Goal: Task Accomplishment & Management: Manage account settings

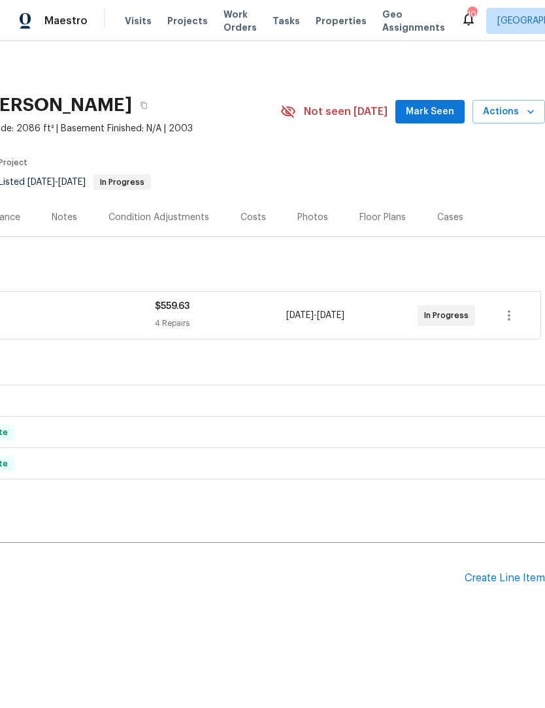
scroll to position [0, 193]
click at [431, 114] on span "Mark Seen" at bounding box center [430, 112] width 48 height 16
click at [387, 114] on span "Not seen today" at bounding box center [346, 111] width 84 height 13
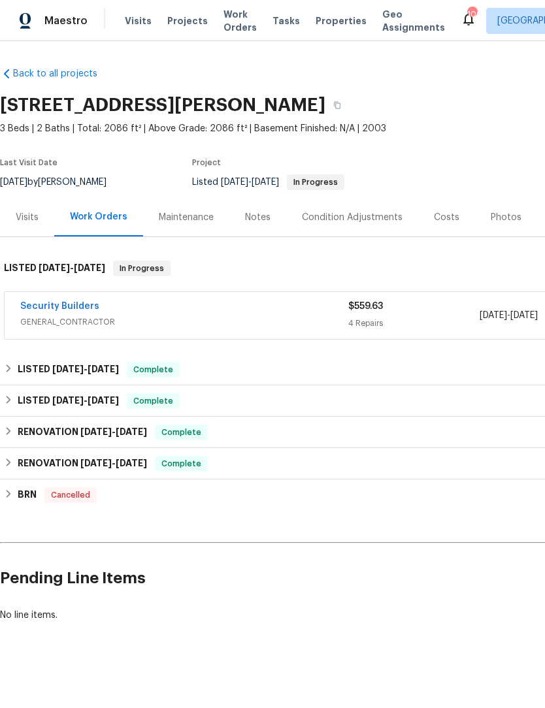
scroll to position [0, 0]
click at [74, 310] on link "Security Builders" at bounding box center [59, 306] width 79 height 9
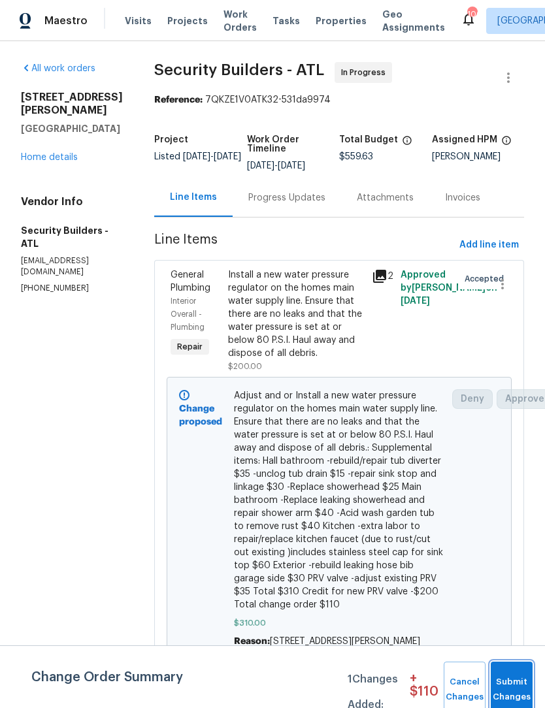
click at [507, 691] on span "Submit Changes" at bounding box center [511, 690] width 29 height 30
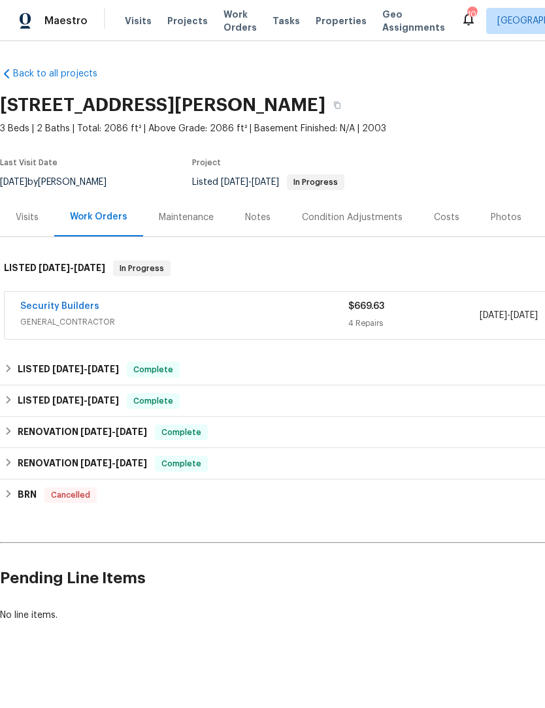
click at [54, 306] on link "Security Builders" at bounding box center [59, 306] width 79 height 9
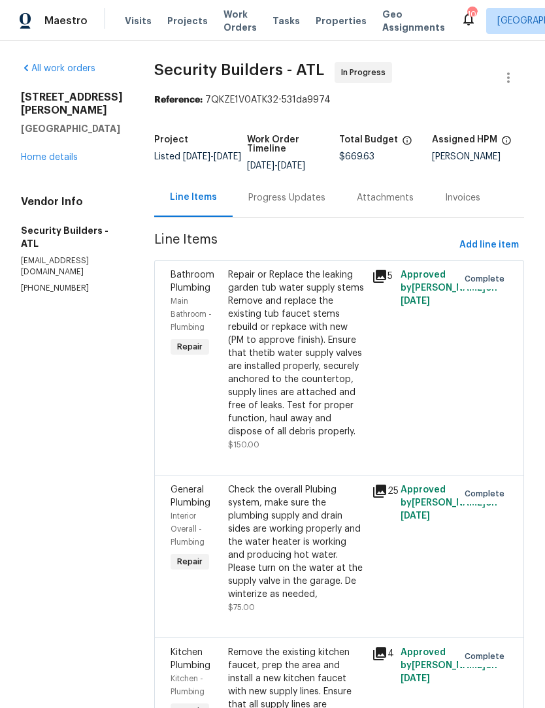
click at [56, 153] on link "Home details" at bounding box center [49, 157] width 57 height 9
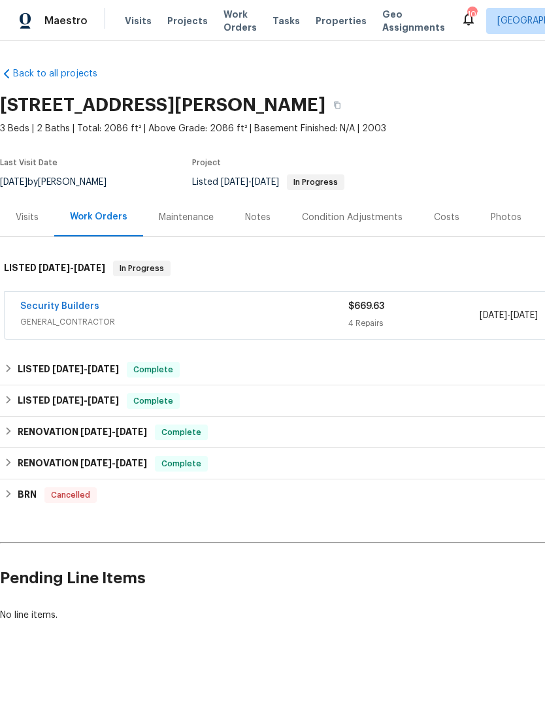
click at [50, 307] on link "Security Builders" at bounding box center [59, 306] width 79 height 9
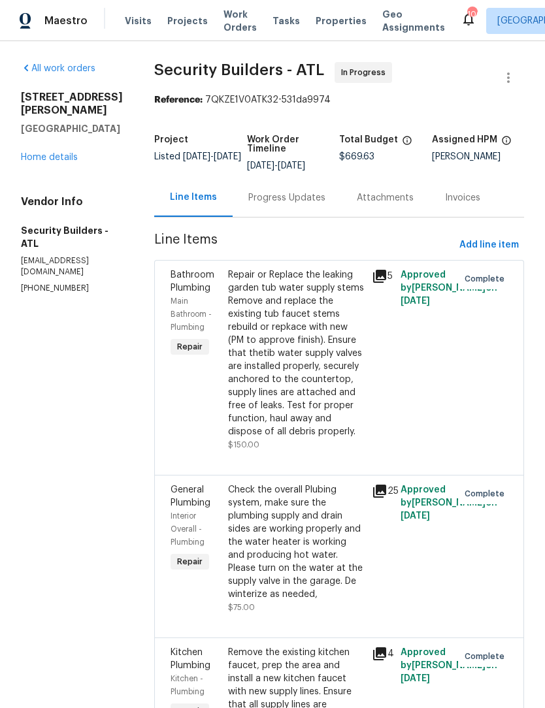
click at [57, 137] on div "1446 Dunton Green Way Lawrenceville, GA 30043 Home details" at bounding box center [72, 127] width 102 height 73
click at [62, 153] on link "Home details" at bounding box center [49, 157] width 57 height 9
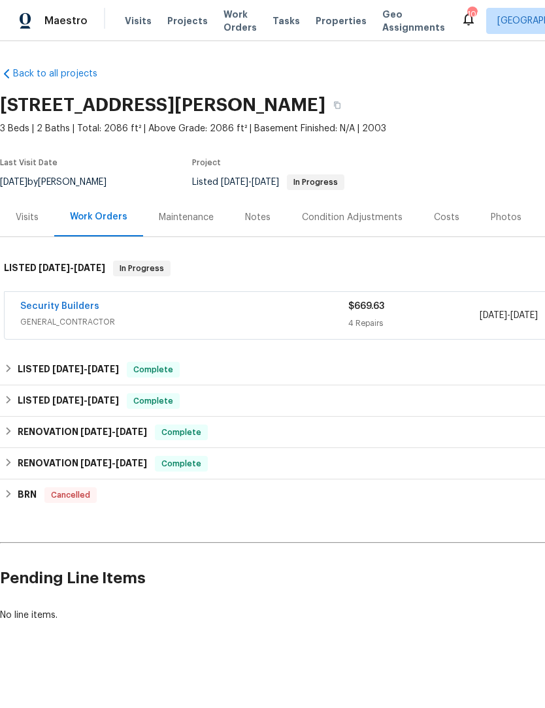
click at [47, 310] on link "Security Builders" at bounding box center [59, 306] width 79 height 9
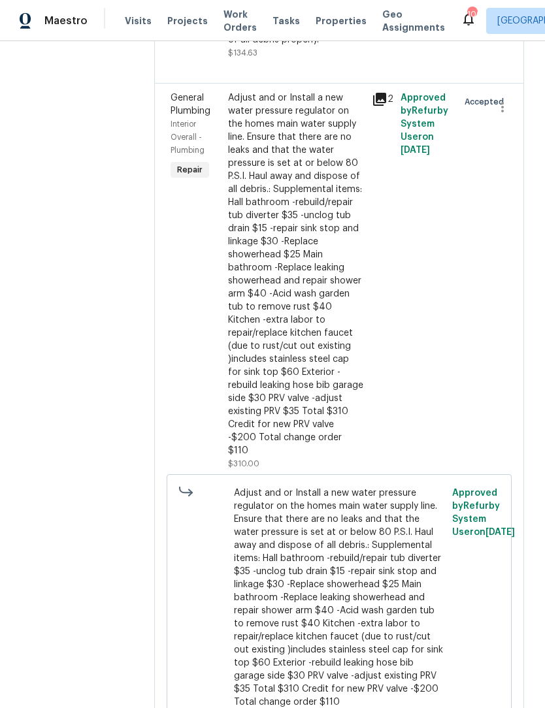
scroll to position [727, 0]
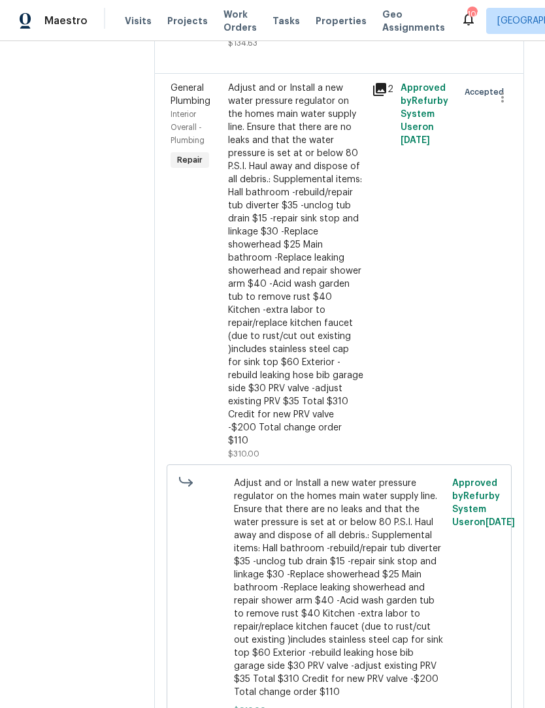
click at [336, 291] on div "Adjust and or Install a new water pressure regulator on the homes main water su…" at bounding box center [296, 265] width 136 height 366
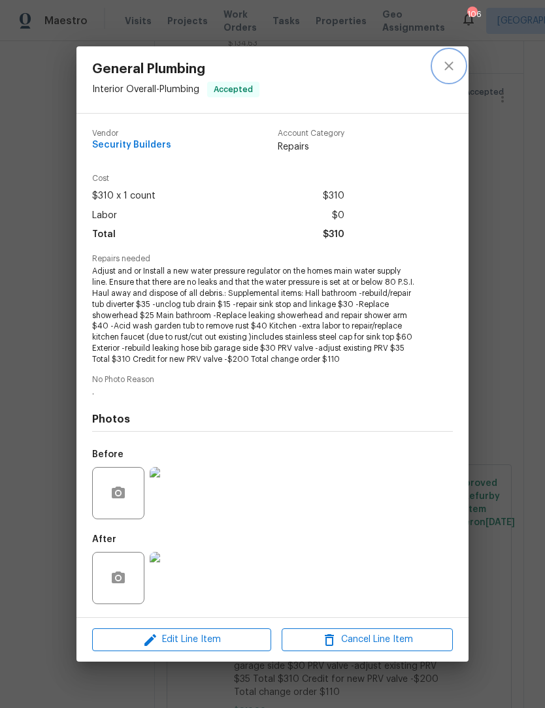
click at [447, 59] on icon "close" at bounding box center [449, 66] width 16 height 16
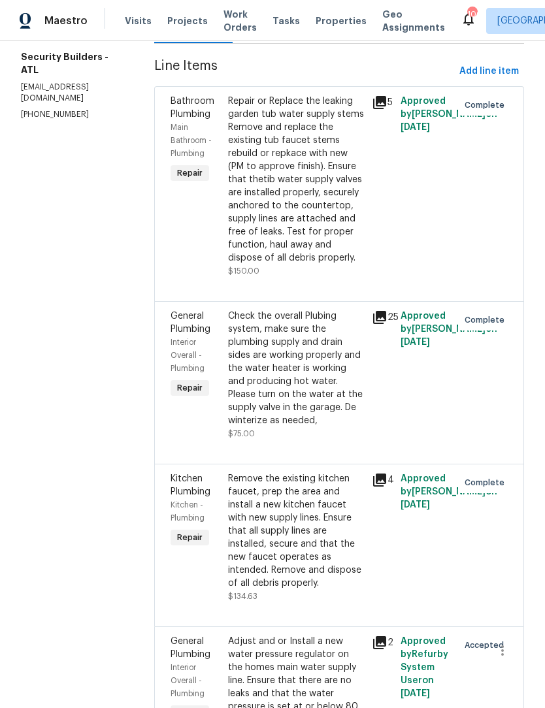
scroll to position [91, 0]
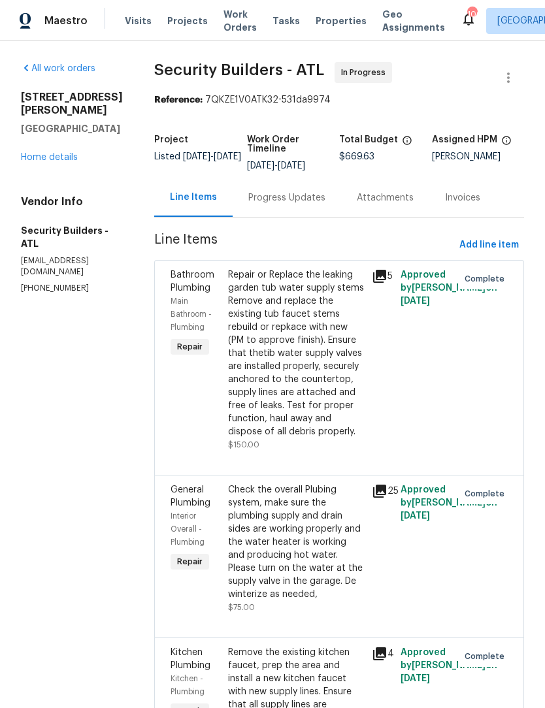
click at [63, 153] on link "Home details" at bounding box center [49, 157] width 57 height 9
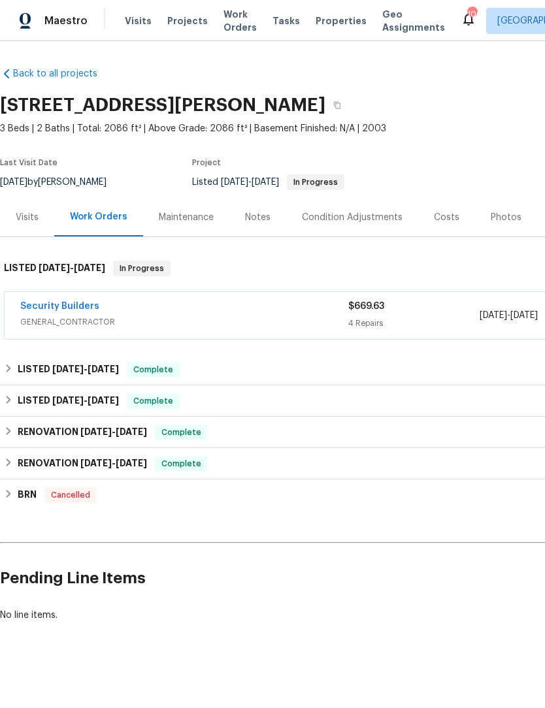
click at [256, 221] on div "Notes" at bounding box center [257, 217] width 25 height 13
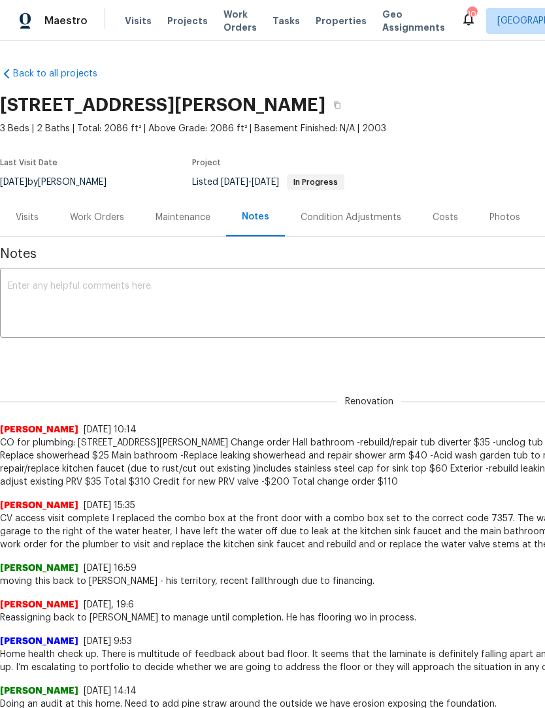
click at [263, 304] on textarea at bounding box center [369, 305] width 723 height 46
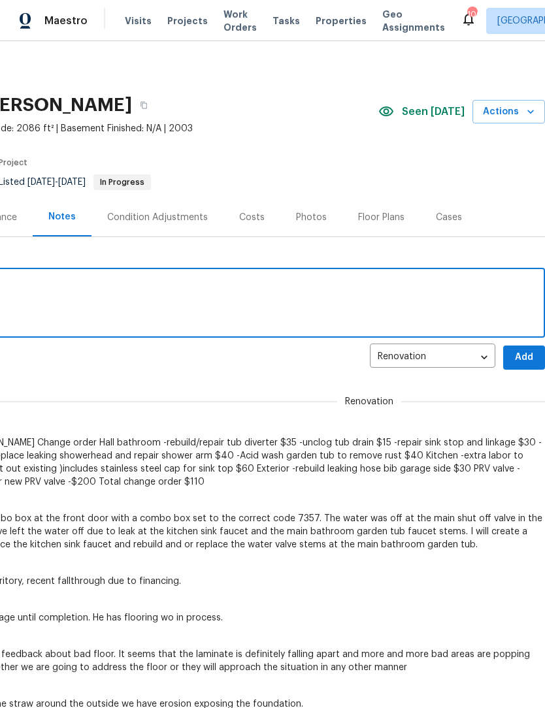
scroll to position [0, 193]
type textarea "Budget adjusted"
click at [530, 350] on span "Add" at bounding box center [523, 357] width 21 height 16
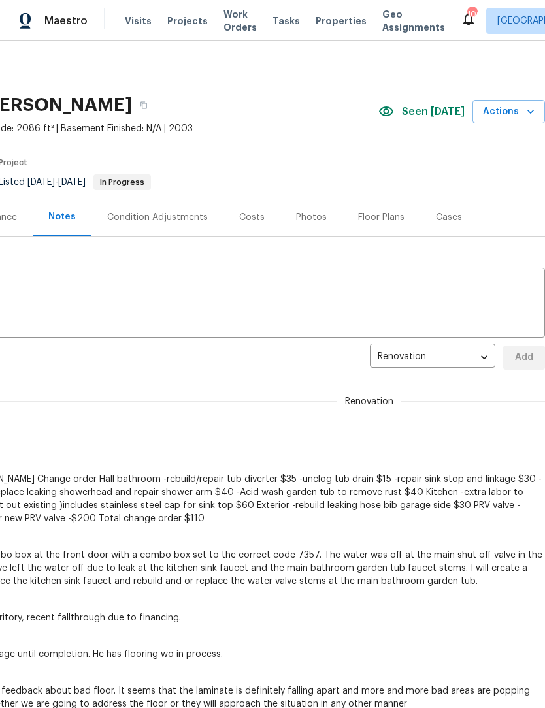
click at [168, 211] on div "Condition Adjustments" at bounding box center [157, 217] width 101 height 13
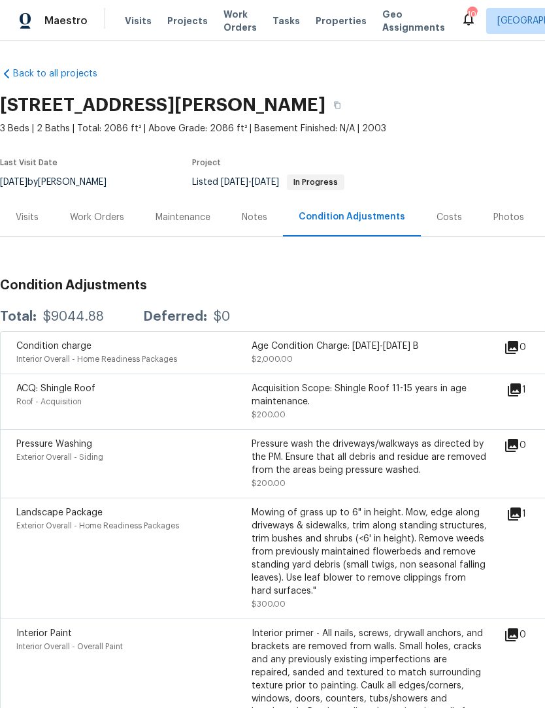
click at [113, 212] on div "Work Orders" at bounding box center [97, 217] width 54 height 13
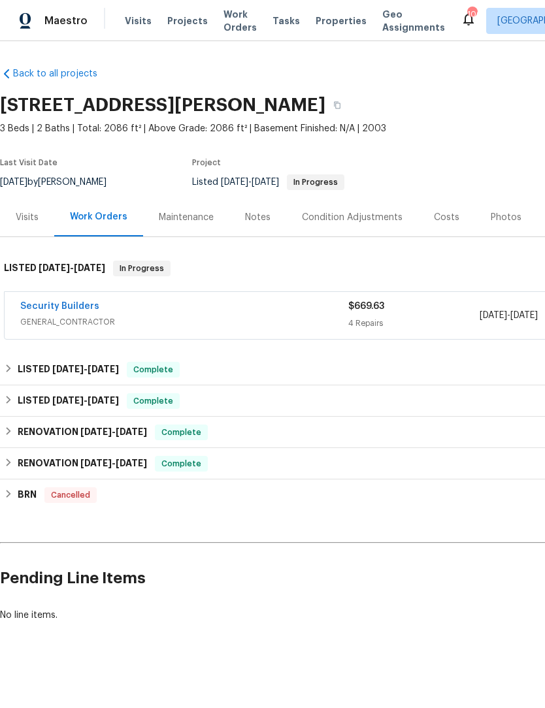
click at [82, 310] on link "Security Builders" at bounding box center [59, 306] width 79 height 9
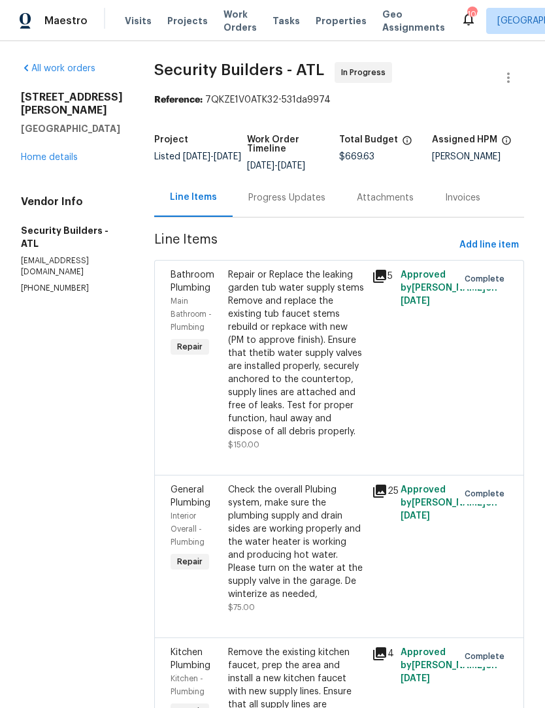
click at [302, 204] on div "Progress Updates" at bounding box center [286, 197] width 77 height 13
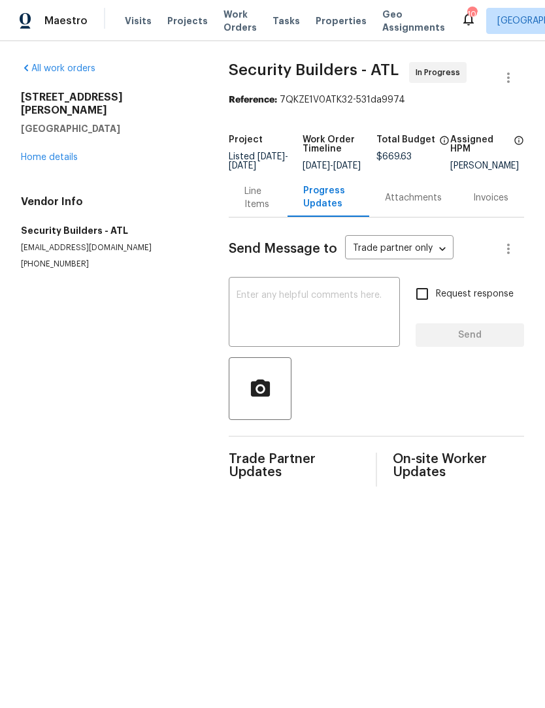
click at [279, 314] on textarea at bounding box center [313, 314] width 155 height 46
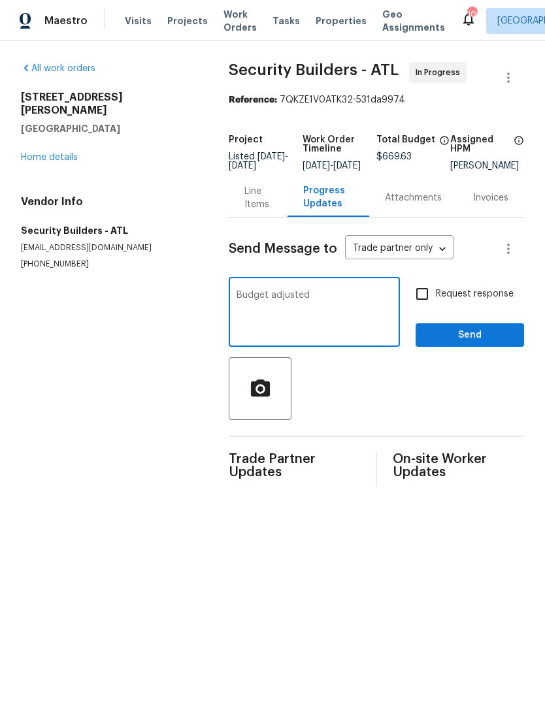
type textarea "Budget adjusted"
click at [481, 344] on span "Send" at bounding box center [470, 335] width 88 height 16
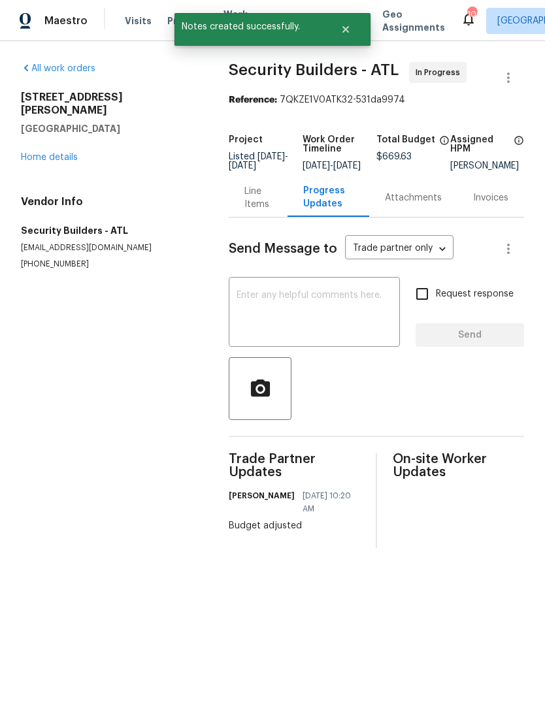
click at [253, 207] on div "Line Items" at bounding box center [257, 198] width 27 height 26
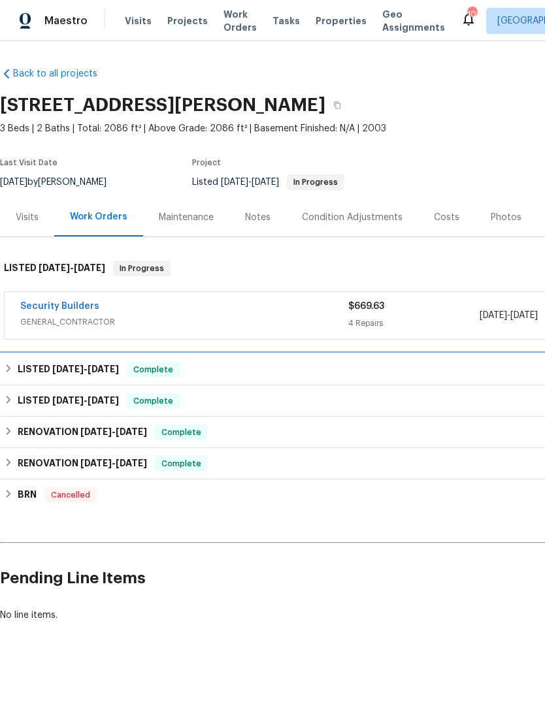
click at [18, 366] on h6 "LISTED [DATE] - [DATE]" at bounding box center [68, 370] width 101 height 16
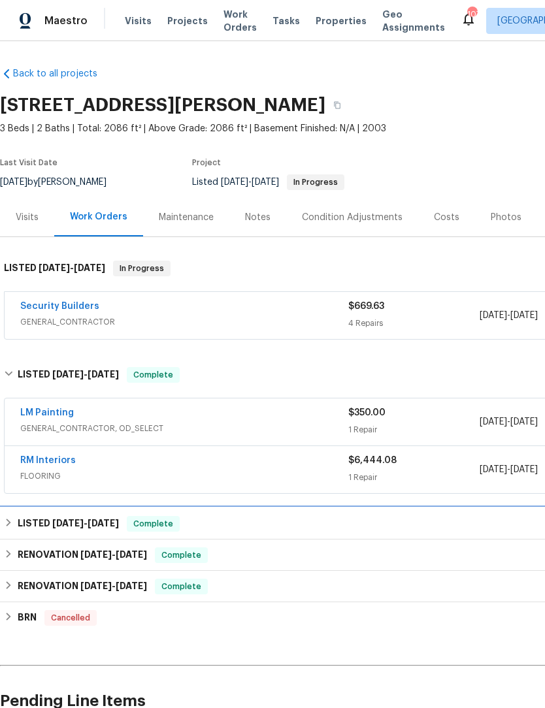
click at [15, 527] on div "LISTED 3/19/25 - 3/22/25 Complete" at bounding box center [369, 524] width 730 height 16
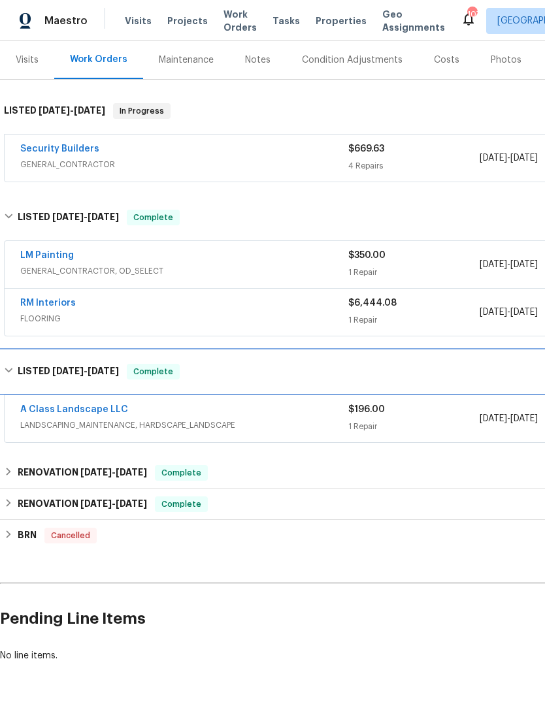
scroll to position [157, 0]
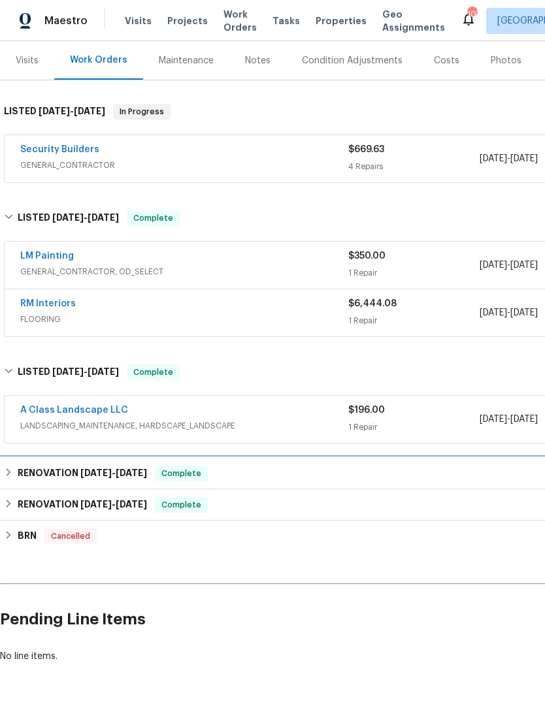
click at [13, 480] on div "RENOVATION 2/19/25 - 2/22/25 Complete" at bounding box center [369, 474] width 730 height 16
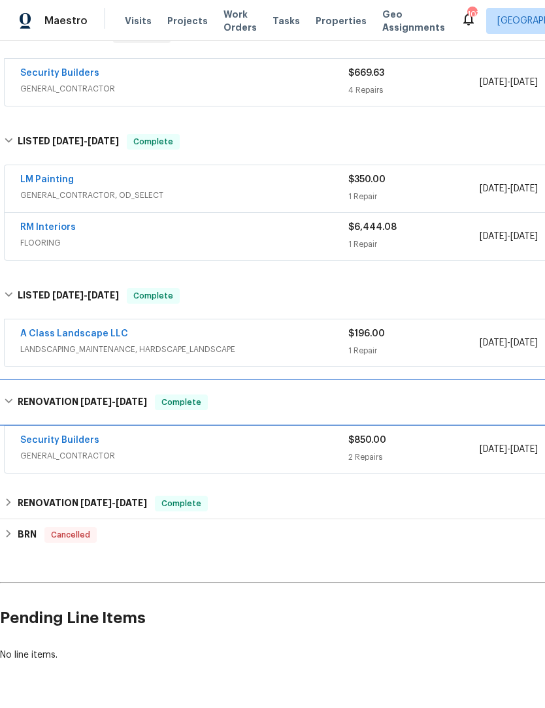
scroll to position [232, 0]
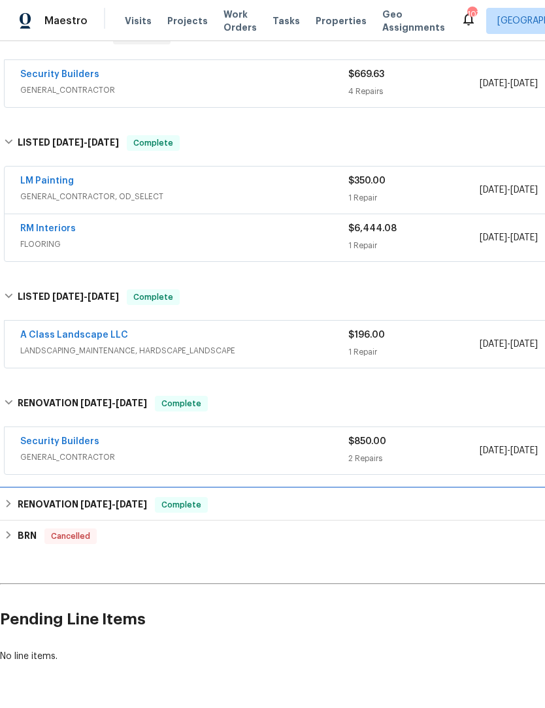
click at [20, 501] on h6 "RENOVATION 1/7/25 - 1/16/25" at bounding box center [82, 505] width 129 height 16
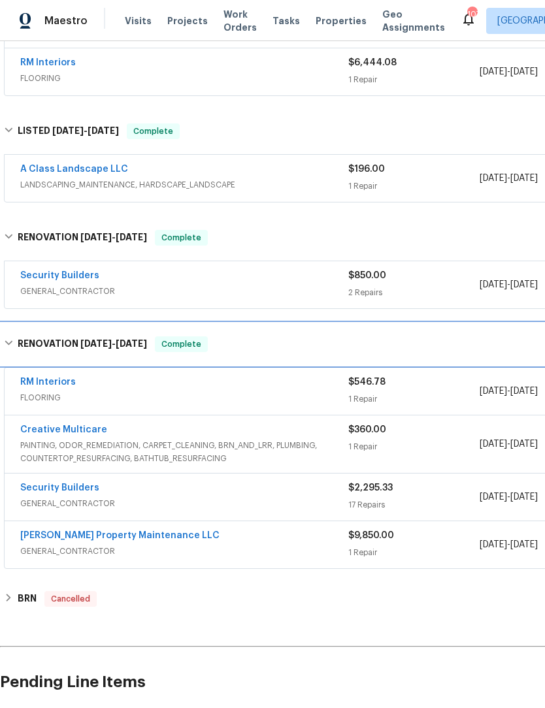
scroll to position [399, 0]
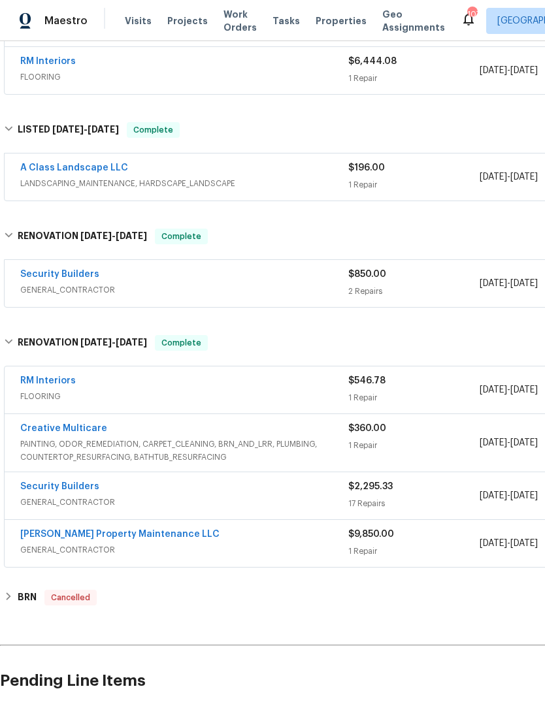
click at [106, 537] on link "[PERSON_NAME] Property Maintenance LLC" at bounding box center [119, 534] width 199 height 9
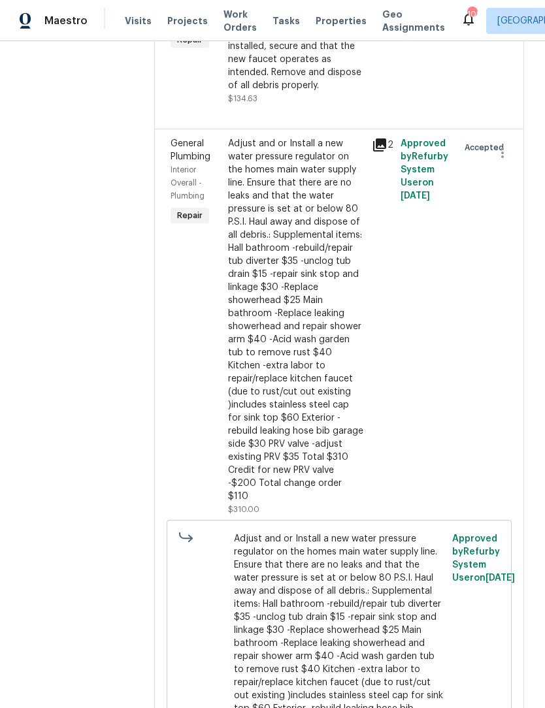
scroll to position [674, 0]
